Goal: Find specific fact: Find specific fact

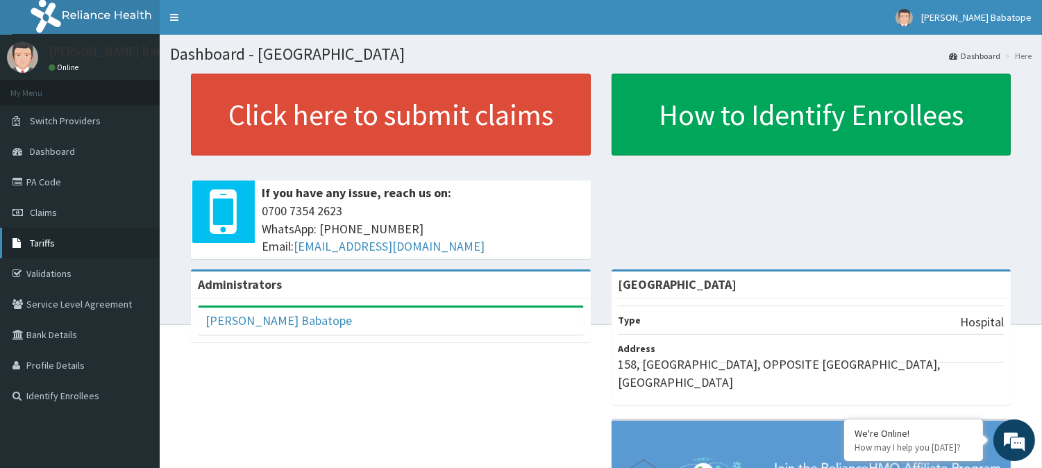
click at [42, 236] on link "Tariffs" at bounding box center [80, 243] width 160 height 31
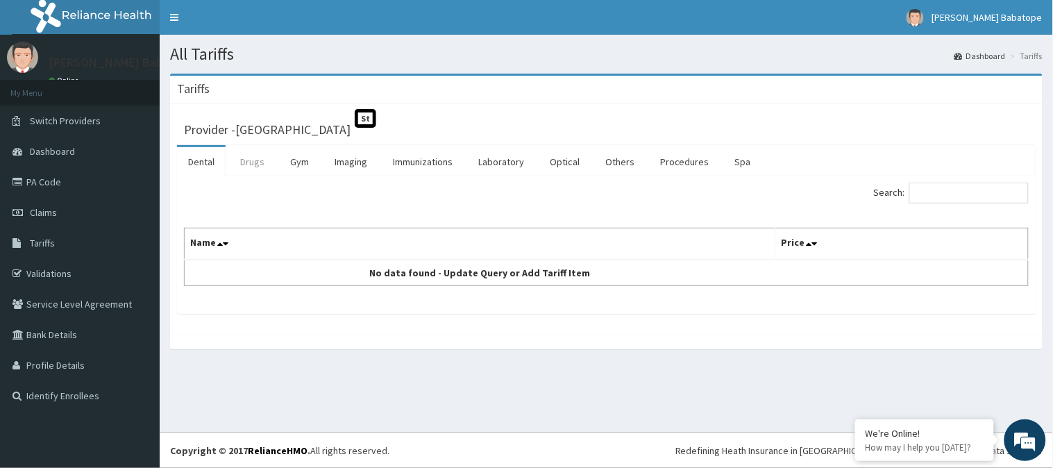
click at [247, 164] on link "Drugs" at bounding box center [252, 161] width 46 height 29
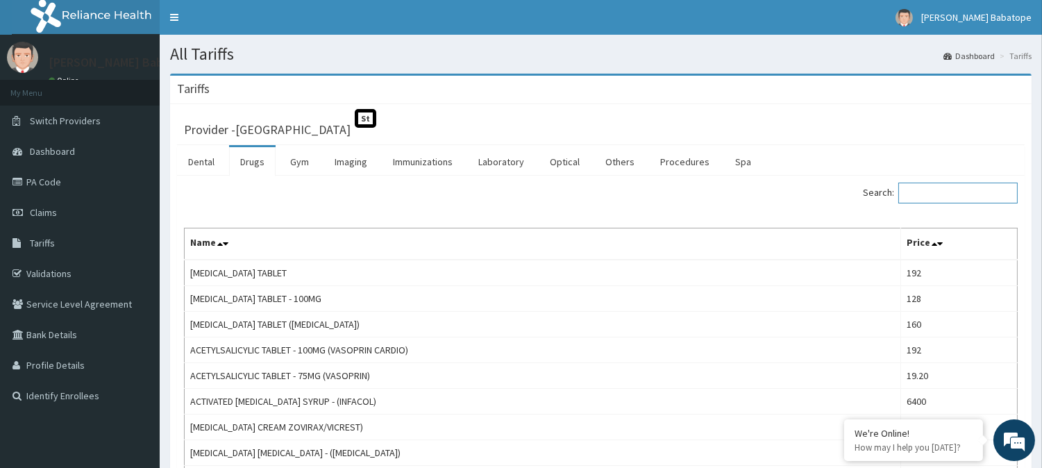
click at [942, 193] on input "Search:" at bounding box center [957, 193] width 119 height 21
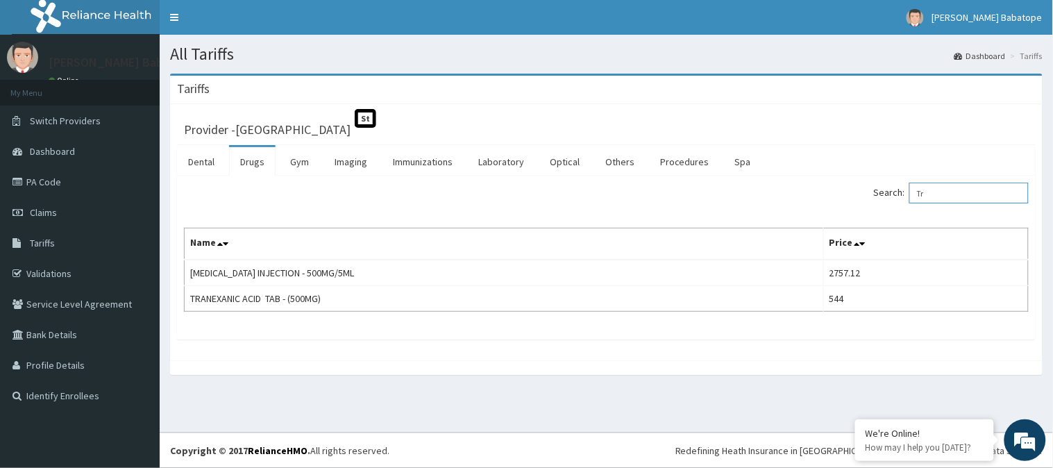
type input "T"
type input "metoclo"
